Goal: Information Seeking & Learning: Check status

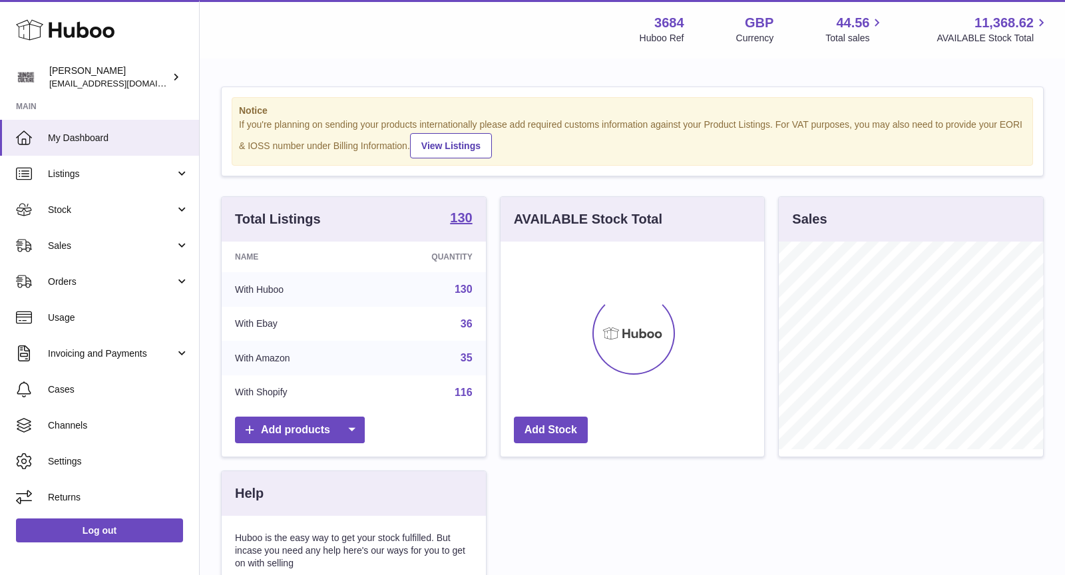
scroll to position [207, 264]
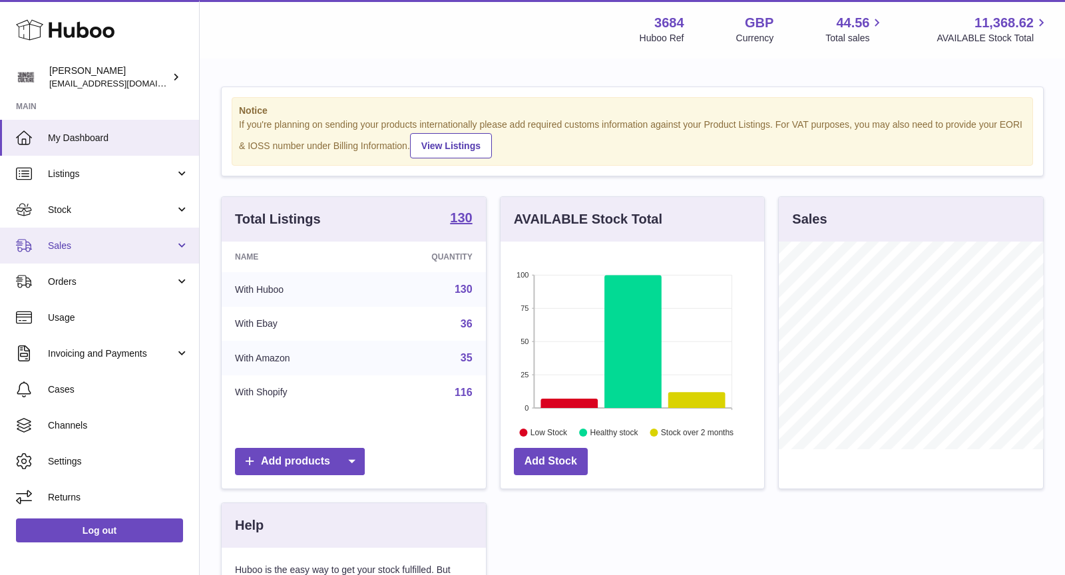
click at [114, 252] on link "Sales" at bounding box center [99, 246] width 199 height 36
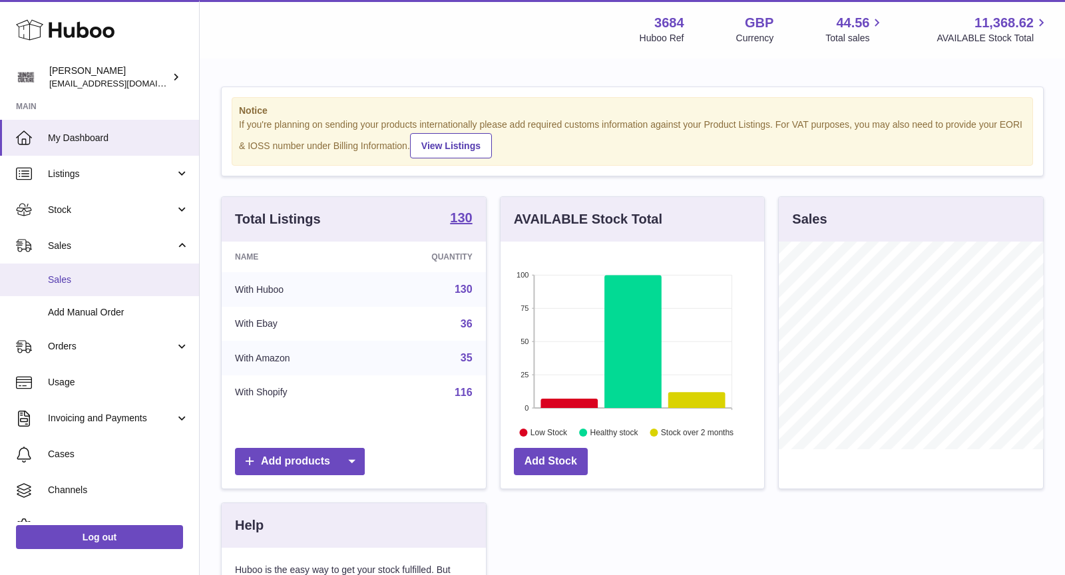
click at [89, 285] on span "Sales" at bounding box center [118, 280] width 141 height 13
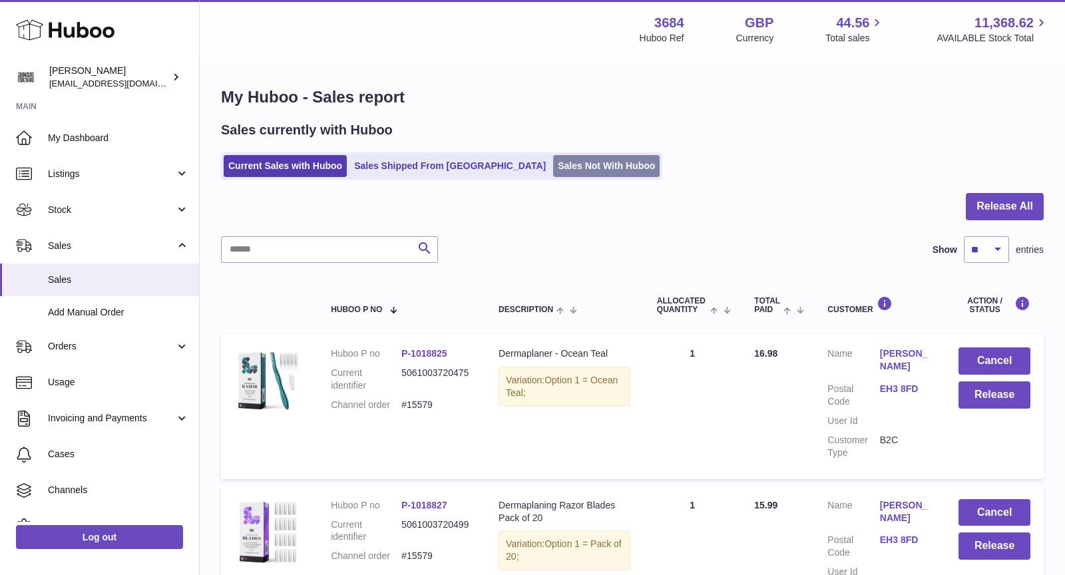
click at [553, 166] on link "Sales Not With Huboo" at bounding box center [606, 166] width 107 height 22
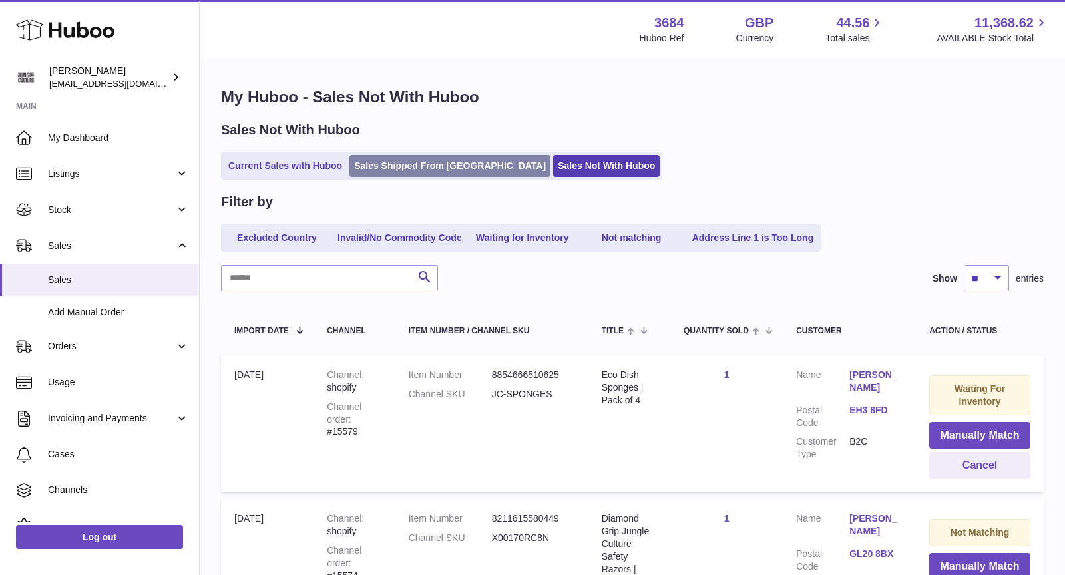
click at [451, 170] on link "Sales Shipped From [GEOGRAPHIC_DATA]" at bounding box center [450, 166] width 201 height 22
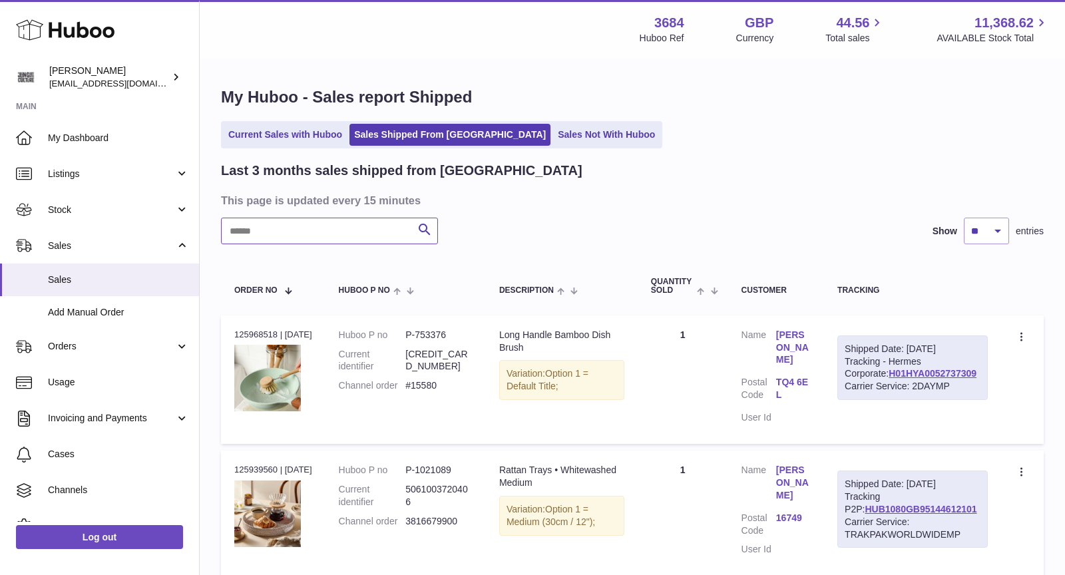
click at [310, 232] on input "text" at bounding box center [329, 231] width 217 height 27
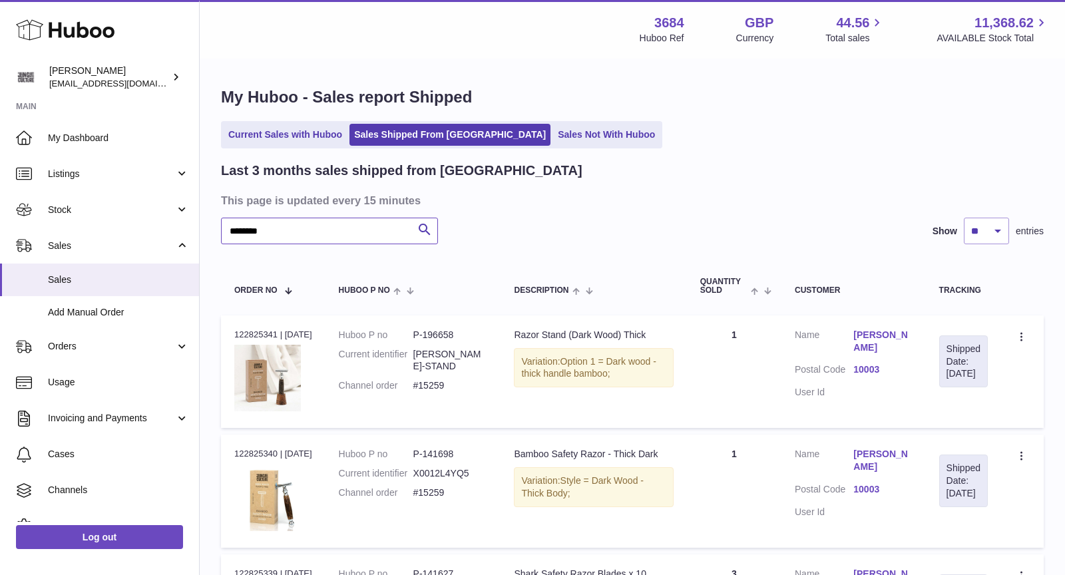
type input "********"
